Goal: Check status: Check status

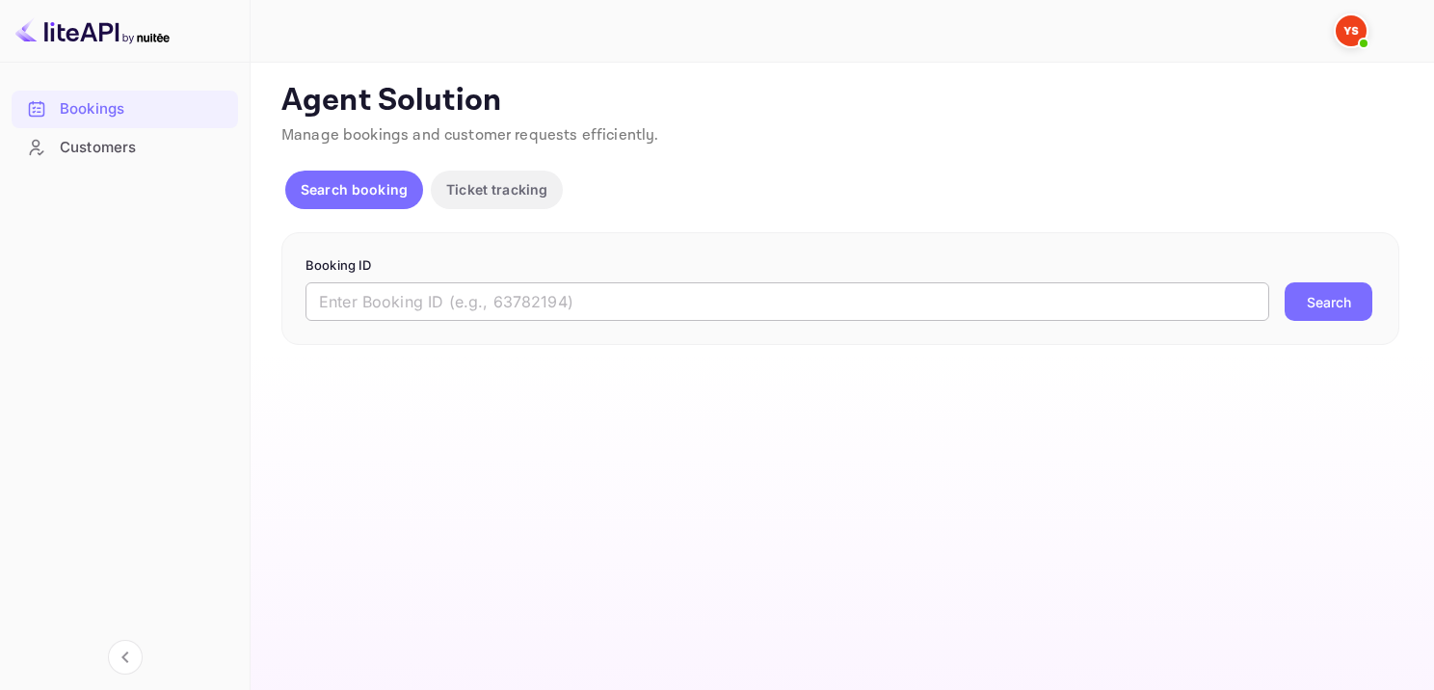
click at [654, 306] on input "text" at bounding box center [788, 301] width 964 height 39
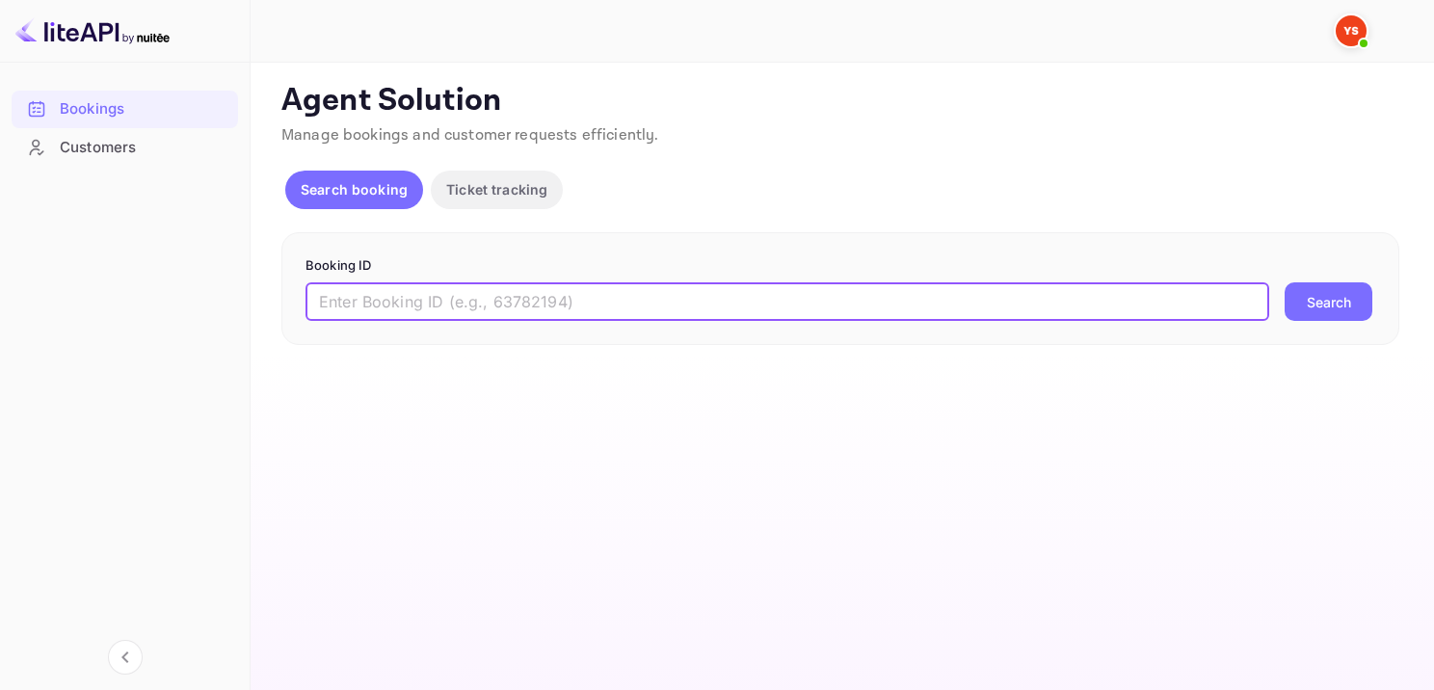
paste input "8202605"
type input "8202605"
click at [1349, 289] on button "Search" at bounding box center [1329, 301] width 88 height 39
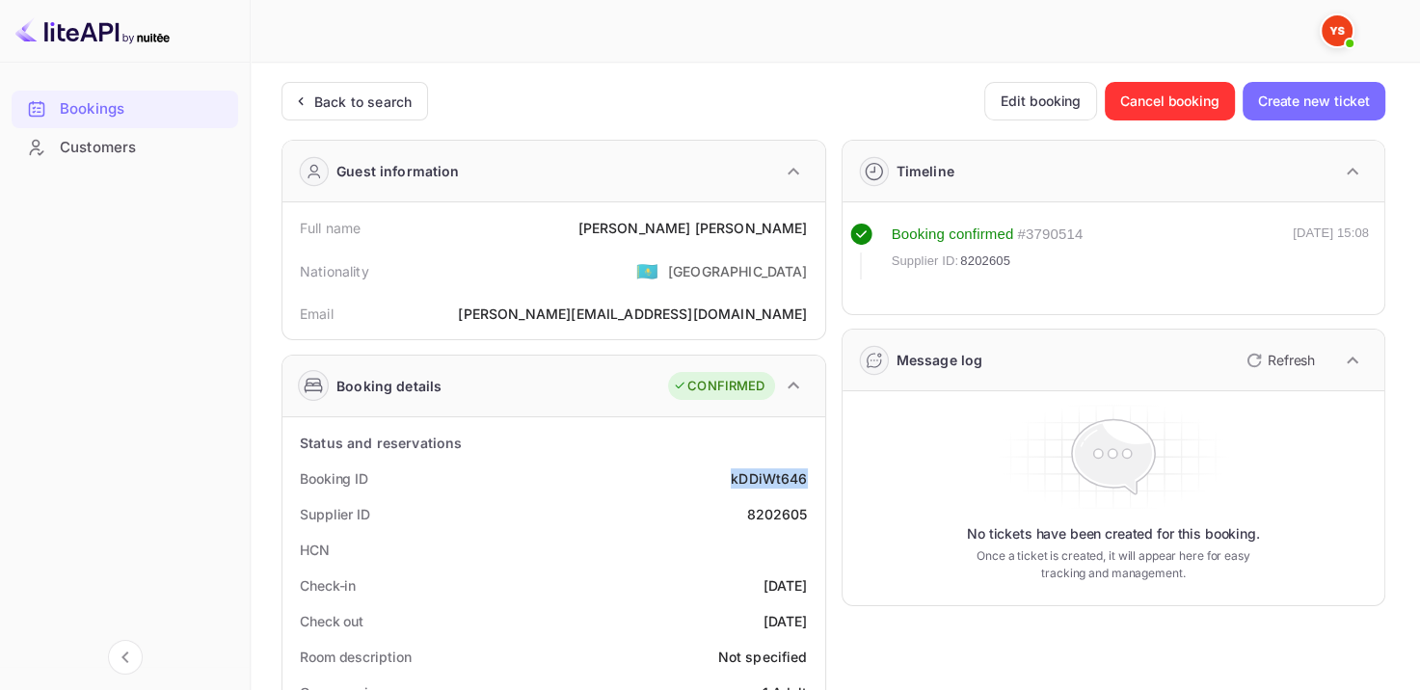
drag, startPoint x: 724, startPoint y: 477, endPoint x: 810, endPoint y: 469, distance: 86.1
click at [810, 469] on div "Booking ID kDDiWt646" at bounding box center [553, 479] width 527 height 36
copy div "kDDiWt646"
drag, startPoint x: 730, startPoint y: 226, endPoint x: 812, endPoint y: 227, distance: 81.9
click at [812, 227] on div "Full name [PERSON_NAME]" at bounding box center [553, 228] width 527 height 36
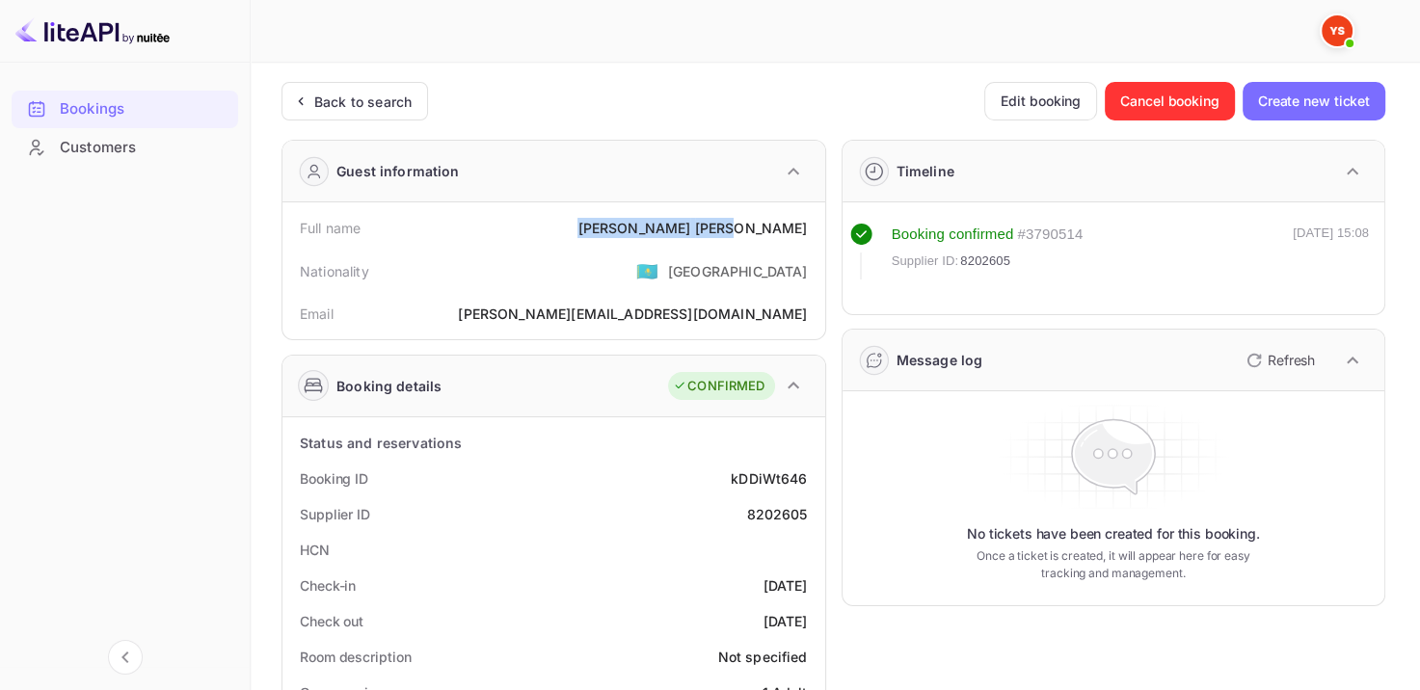
copy div "[PERSON_NAME]"
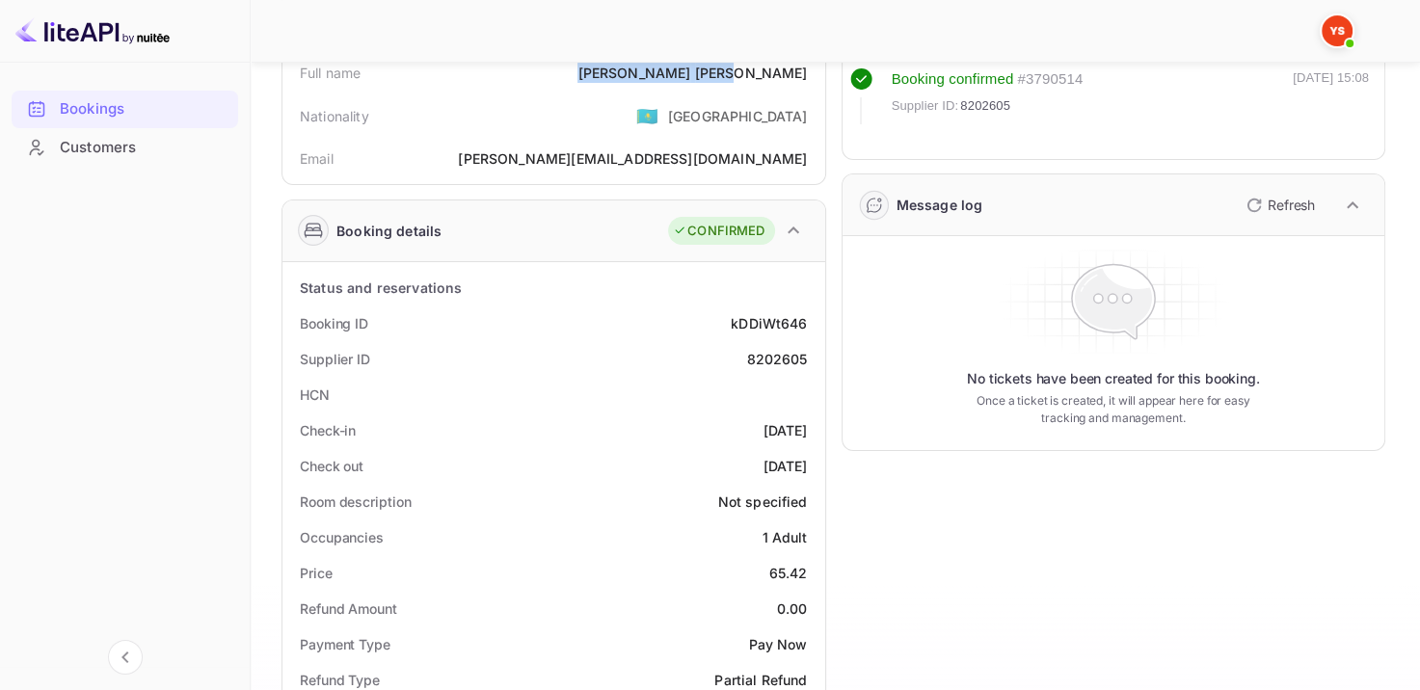
scroll to position [386, 0]
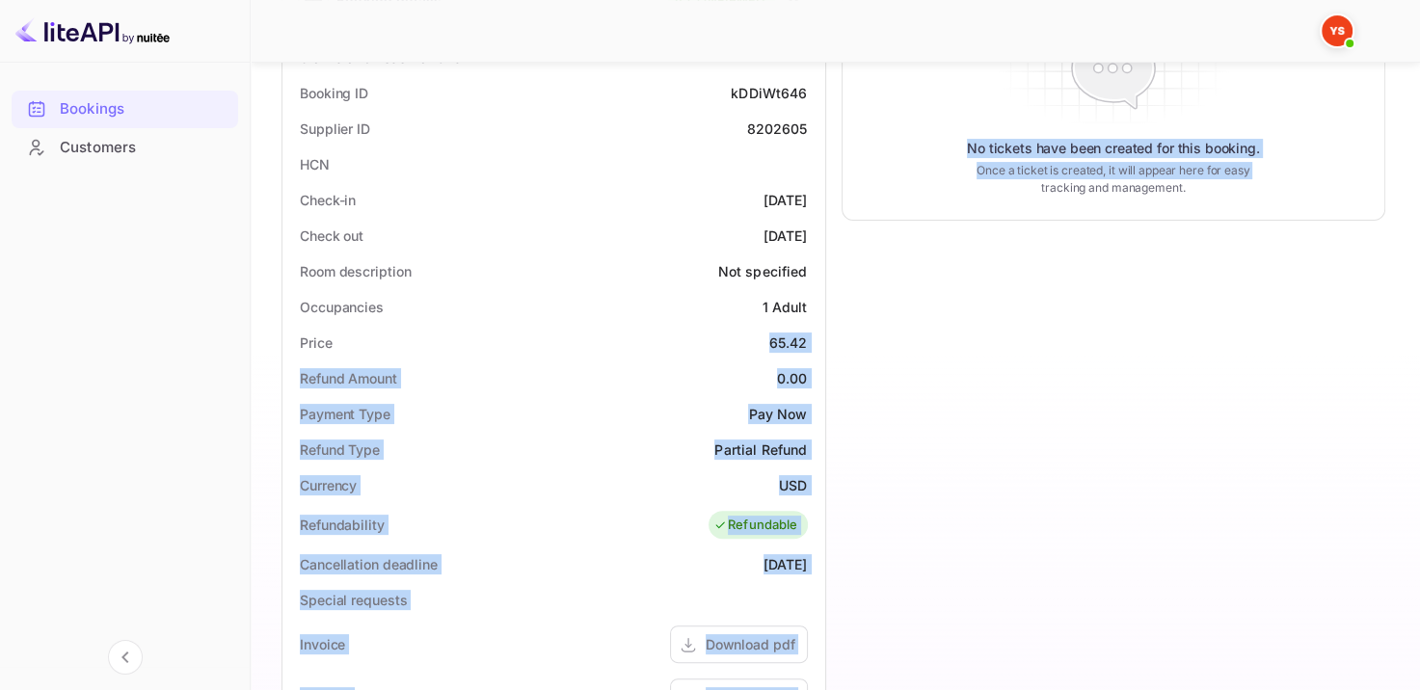
drag, startPoint x: 747, startPoint y: 339, endPoint x: 829, endPoint y: 333, distance: 82.2
click at [829, 333] on div "Guest information Full name [PERSON_NAME] Nationality 🇰🇿 [DEMOGRAPHIC_DATA] Ema…" at bounding box center [825, 424] width 1119 height 1370
click at [716, 348] on div "Price 65.42" at bounding box center [553, 343] width 527 height 36
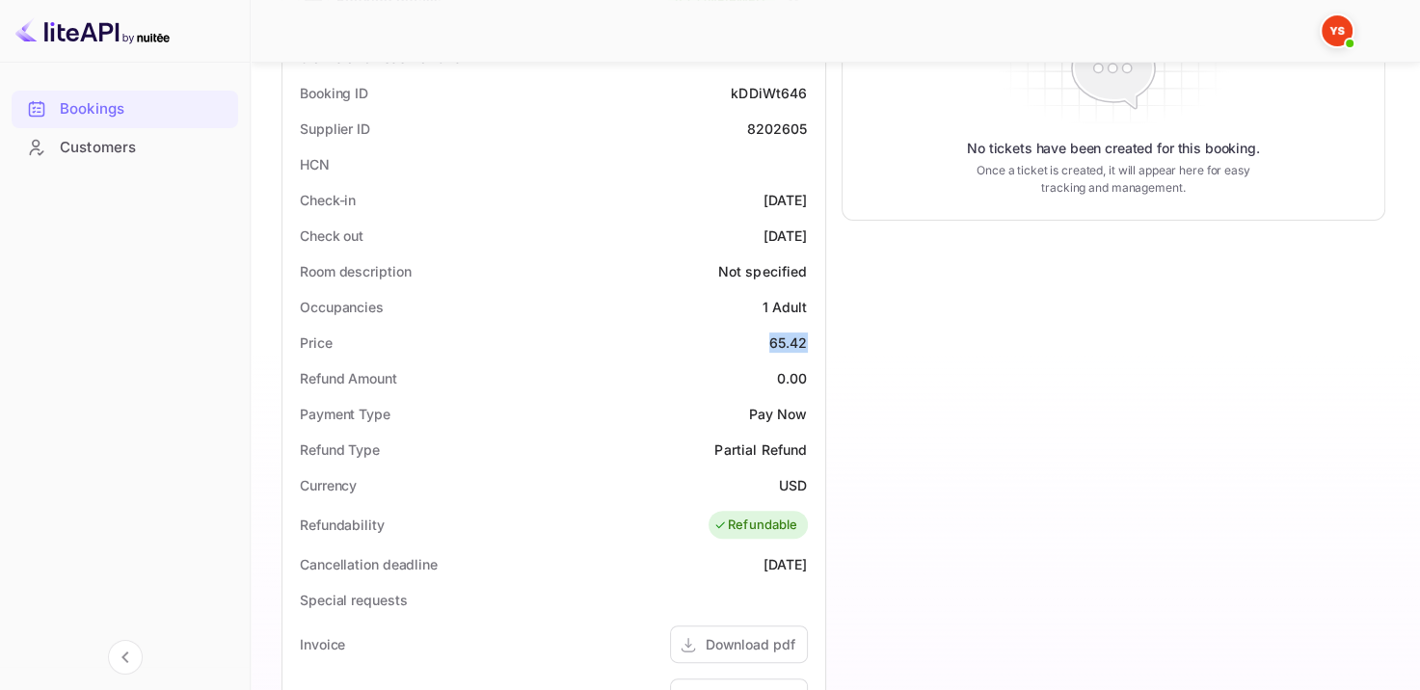
drag, startPoint x: 760, startPoint y: 335, endPoint x: 815, endPoint y: 334, distance: 54.9
click at [815, 334] on div "Price 65.42" at bounding box center [553, 343] width 527 height 36
copy div "65.42"
